Goal: Find specific page/section: Find specific page/section

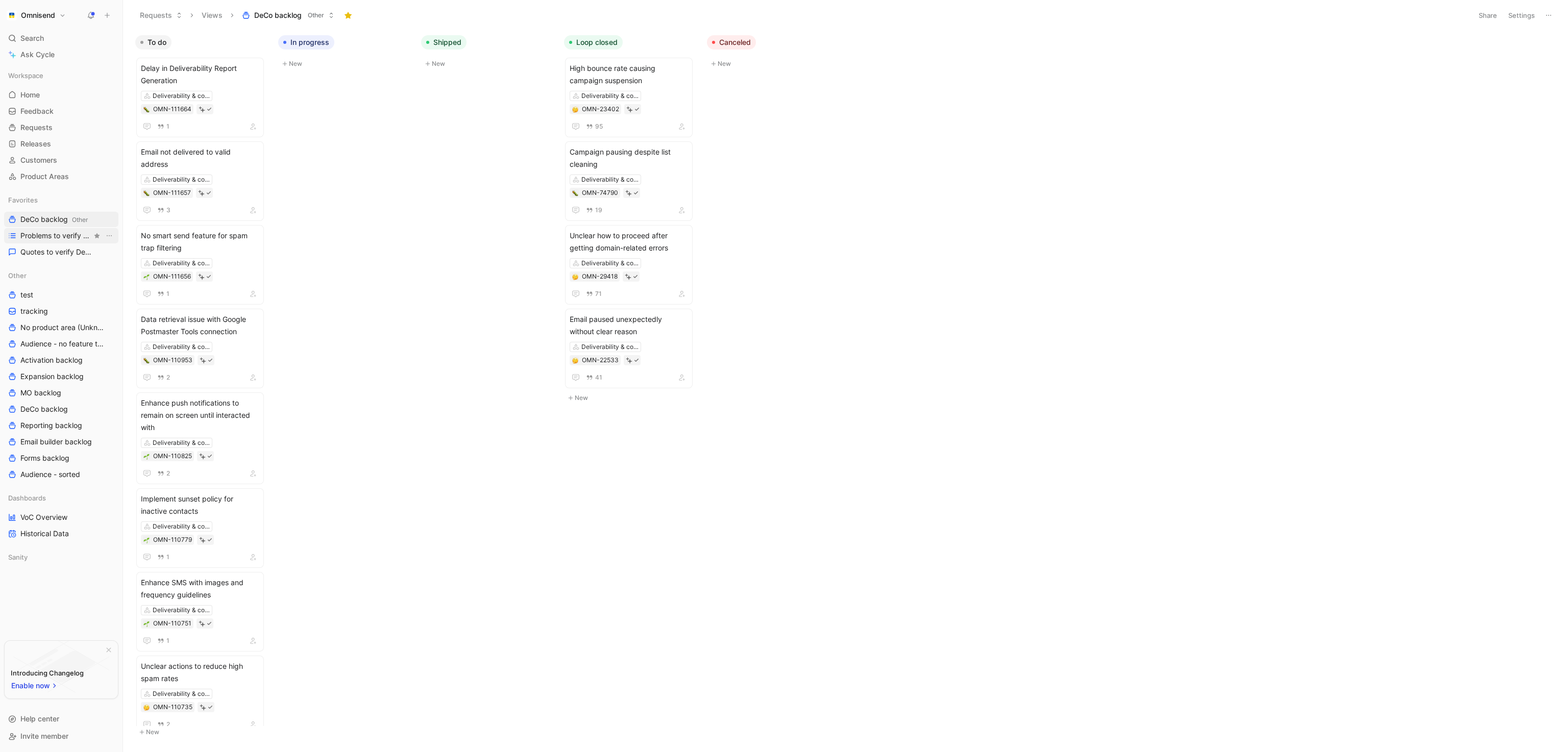
click at [49, 233] on span "Problems to verify DeCo" at bounding box center [56, 235] width 71 height 10
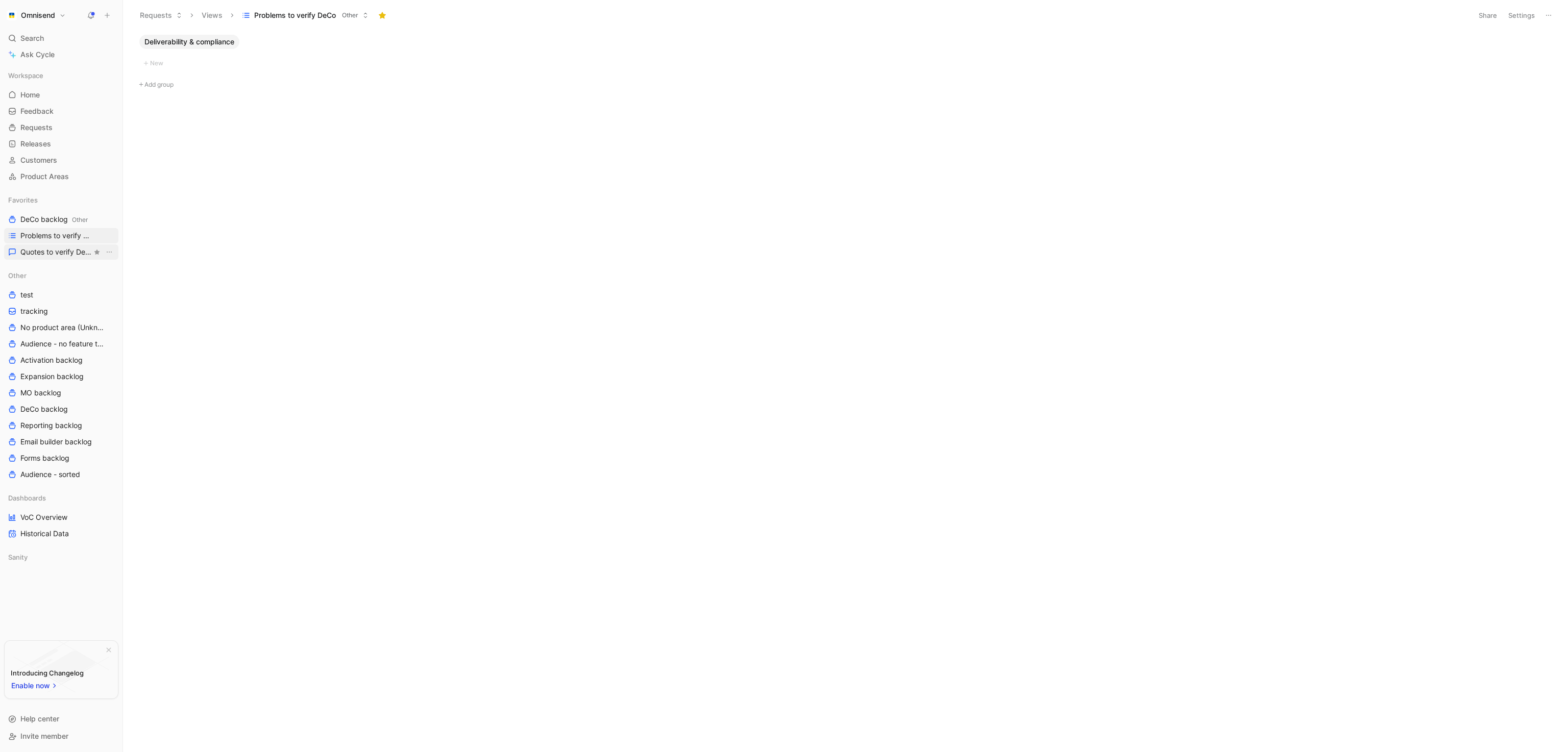
click at [46, 250] on span "Quotes to verify DeCo" at bounding box center [56, 252] width 71 height 10
click at [53, 407] on span "DeCo backlog" at bounding box center [44, 409] width 47 height 10
click at [47, 408] on span "DeCo backlog" at bounding box center [44, 409] width 47 height 10
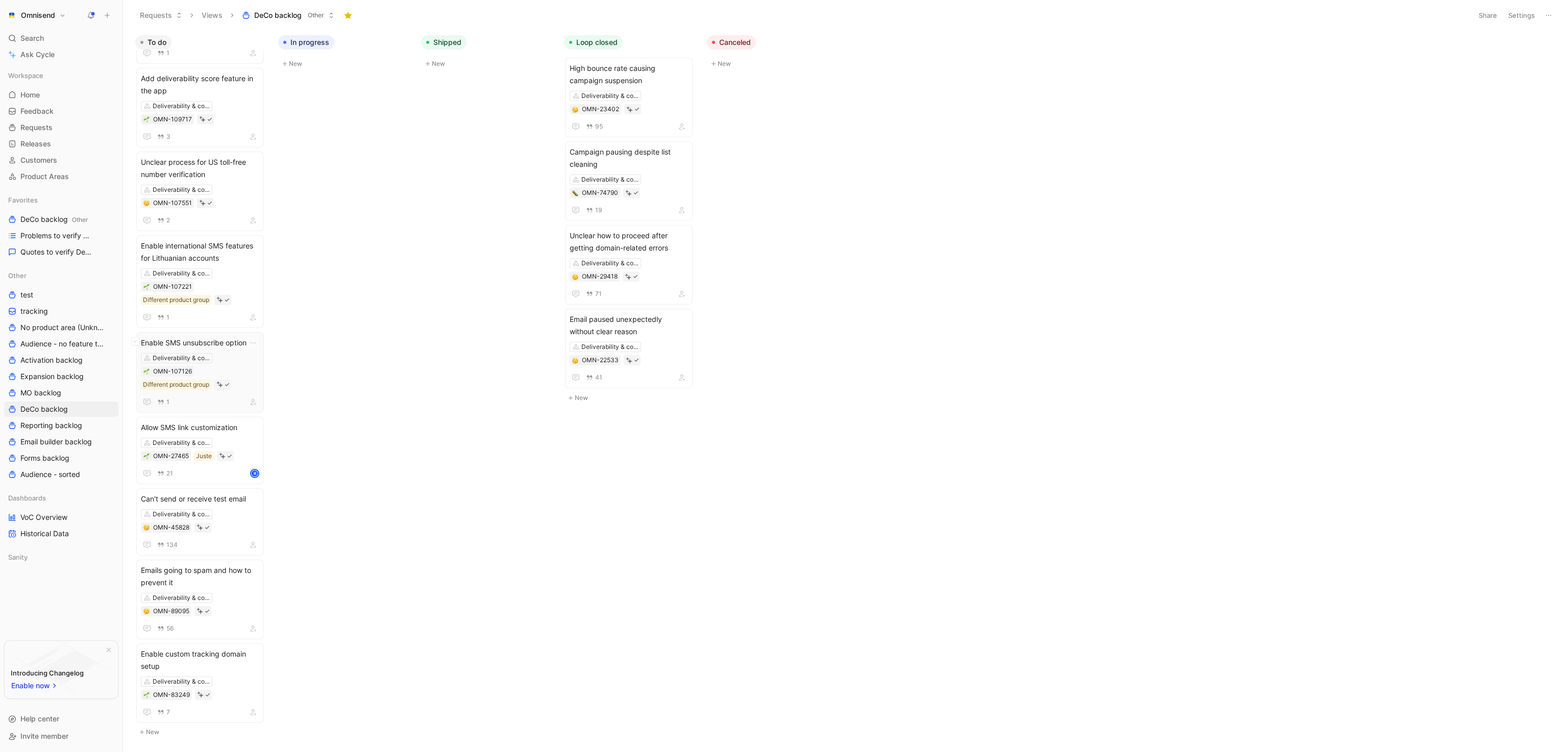
scroll to position [1177, 0]
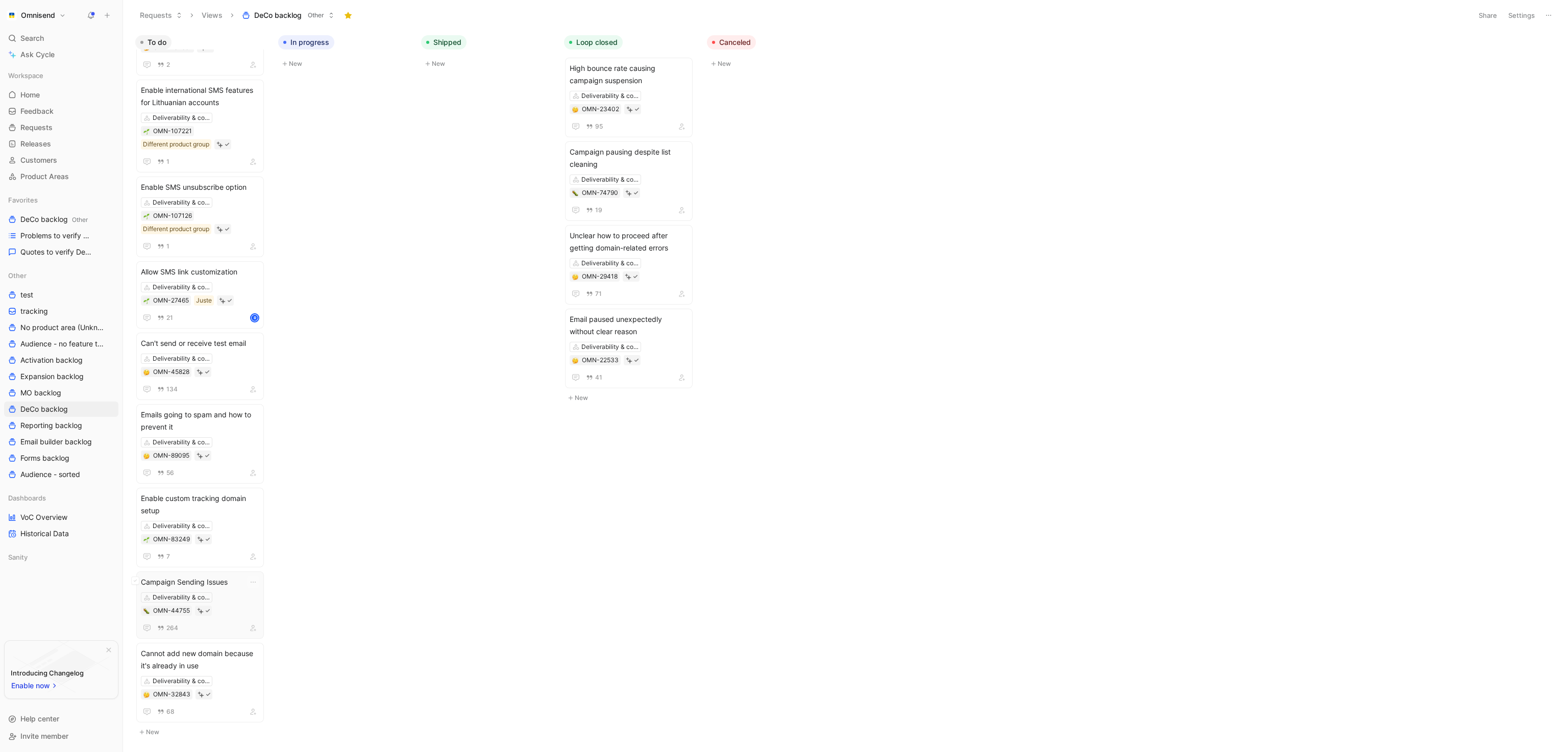
click at [198, 584] on span "Campaign Sending Issues" at bounding box center [200, 583] width 119 height 13
